Goal: Communication & Community: Connect with others

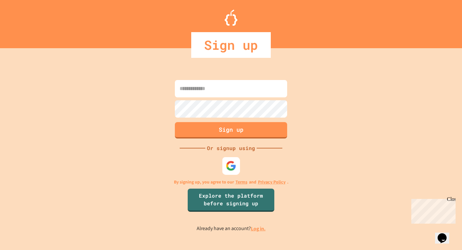
click at [234, 167] on img at bounding box center [231, 166] width 11 height 11
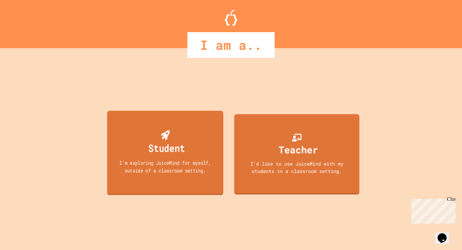
click at [187, 146] on div "Student I'm exploring JuiceMind for myself, outside of a classroom setting." at bounding box center [165, 153] width 116 height 84
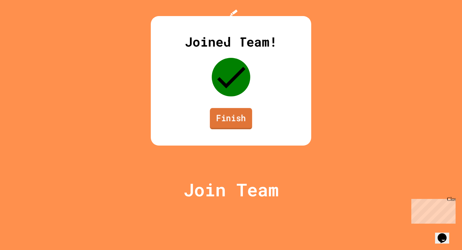
click at [241, 129] on link "Finish" at bounding box center [231, 118] width 42 height 21
